Goal: Transaction & Acquisition: Purchase product/service

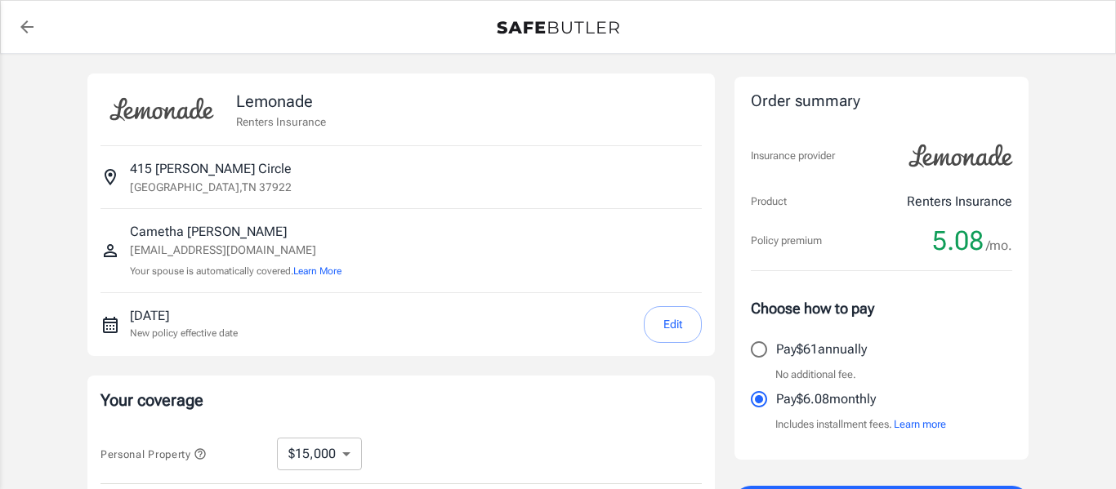
select select "15000"
select select "500"
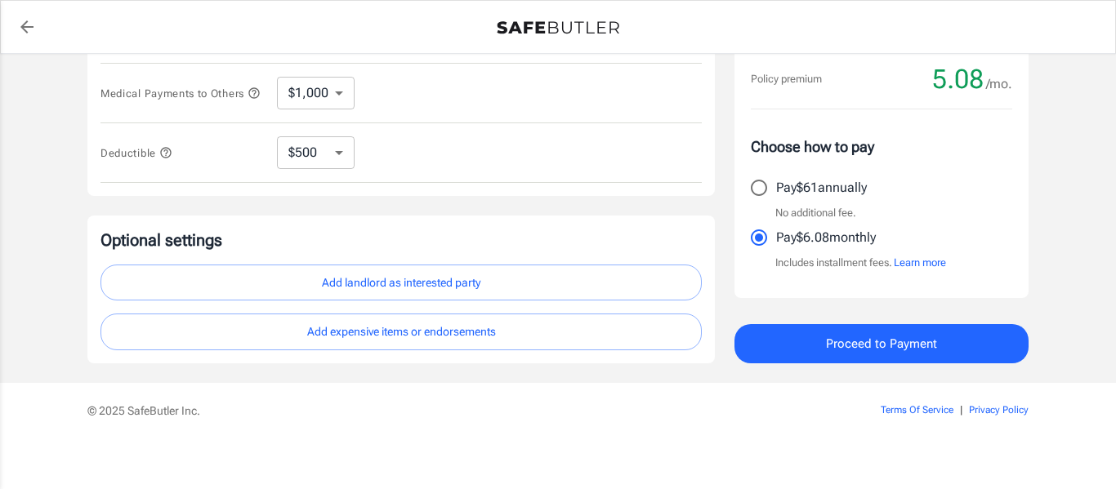
scroll to position [555, 0]
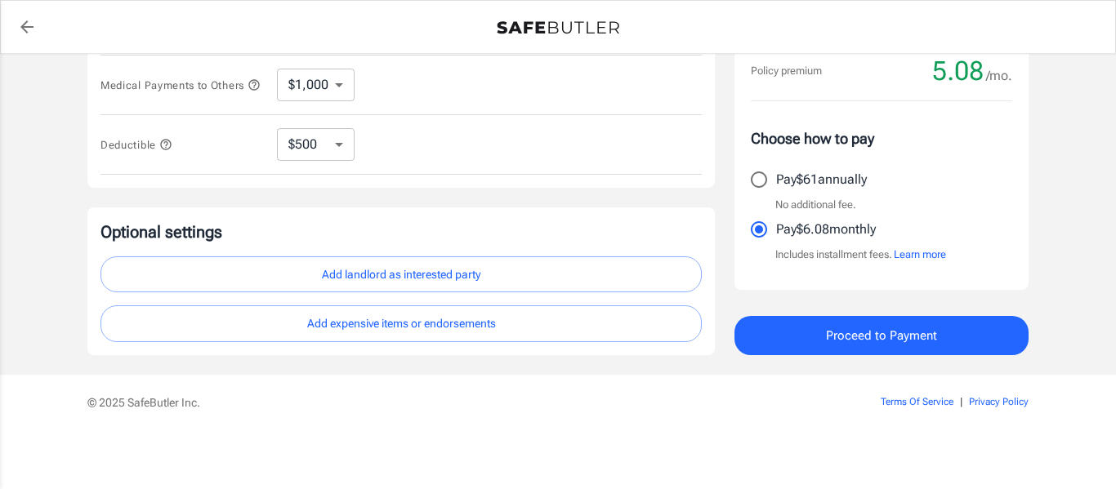
click at [677, 282] on button "Add landlord as interested party" at bounding box center [400, 275] width 601 height 37
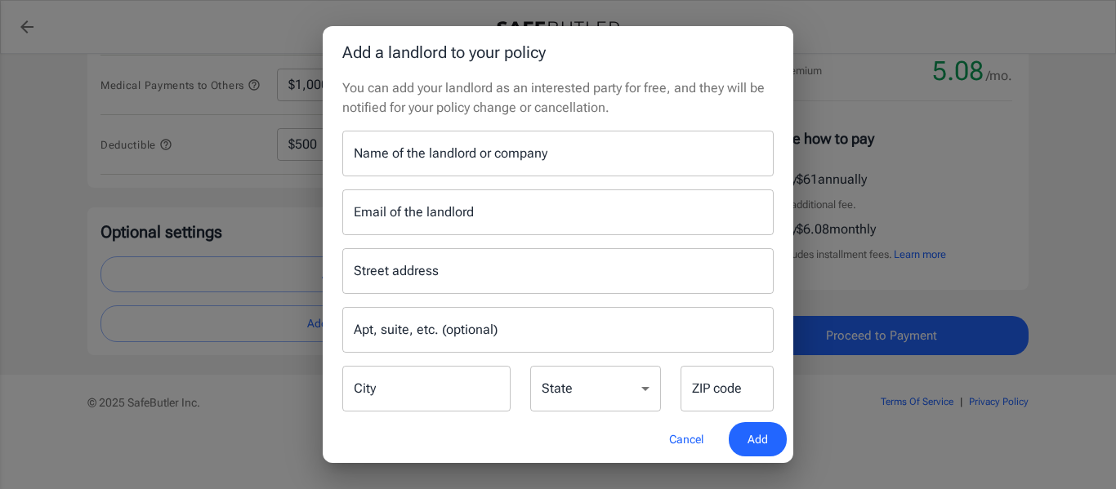
click at [689, 448] on button "Cancel" at bounding box center [686, 439] width 72 height 35
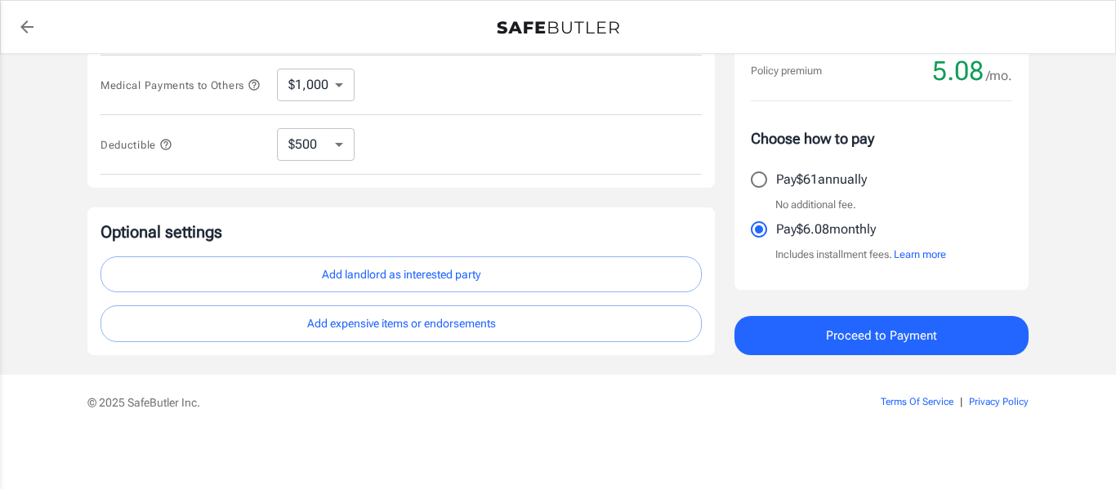
click at [872, 337] on span "Proceed to Payment" at bounding box center [881, 335] width 111 height 21
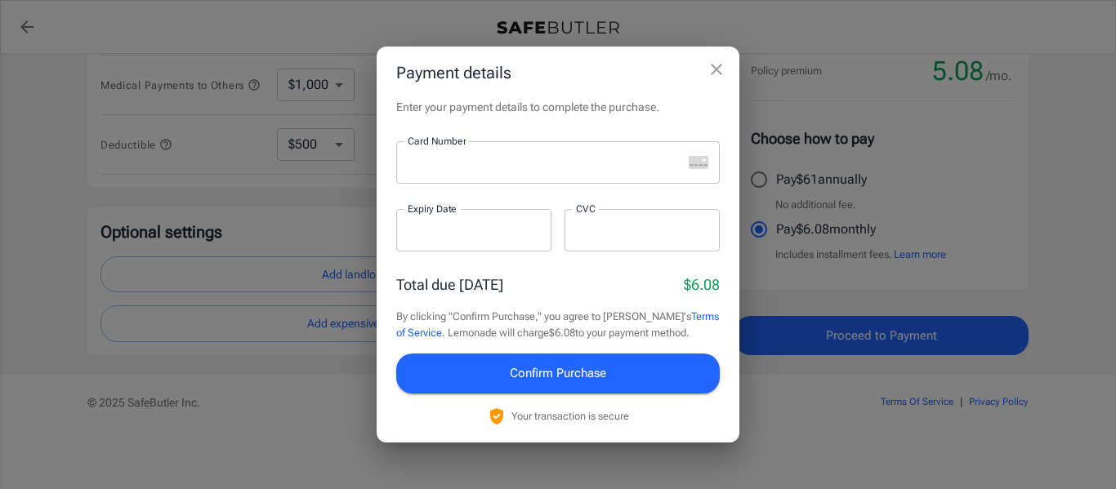
click at [618, 181] on div at bounding box center [539, 162] width 286 height 42
click at [640, 377] on button "Confirm Purchase" at bounding box center [558, 373] width 324 height 39
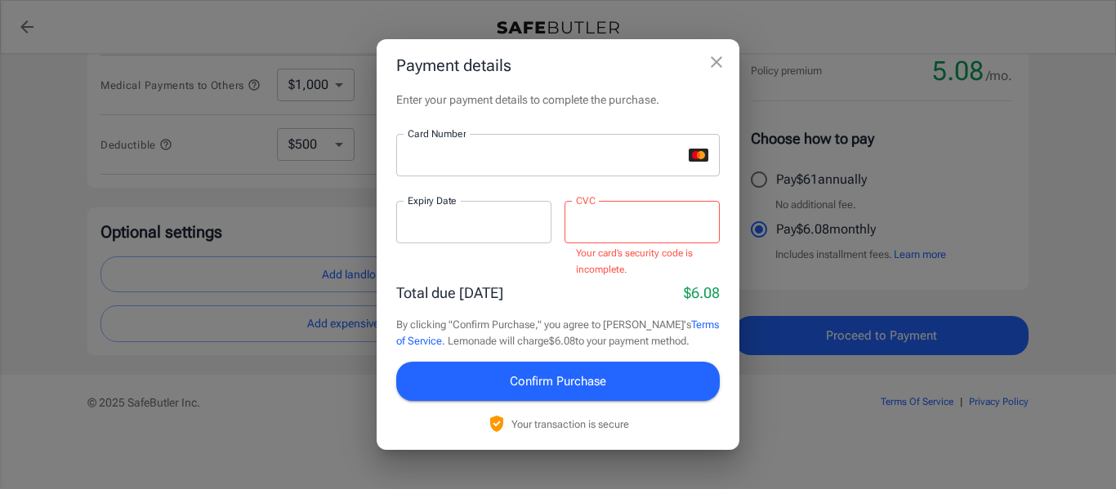
click at [616, 238] on div at bounding box center [642, 222] width 155 height 42
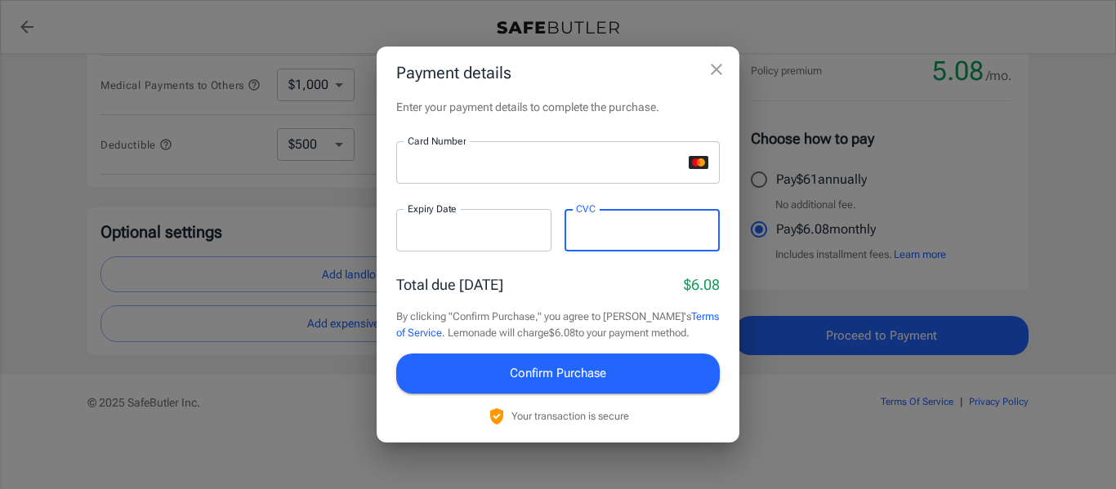
click at [618, 364] on button "Confirm Purchase" at bounding box center [558, 373] width 324 height 39
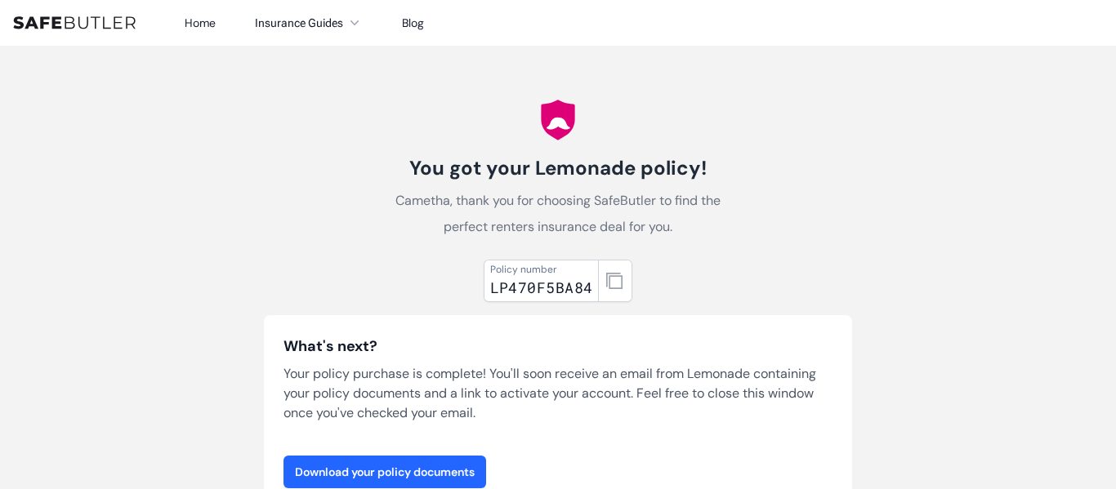
click at [412, 465] on link "Download your policy documents" at bounding box center [385, 472] width 203 height 33
